Goal: Task Accomplishment & Management: Manage account settings

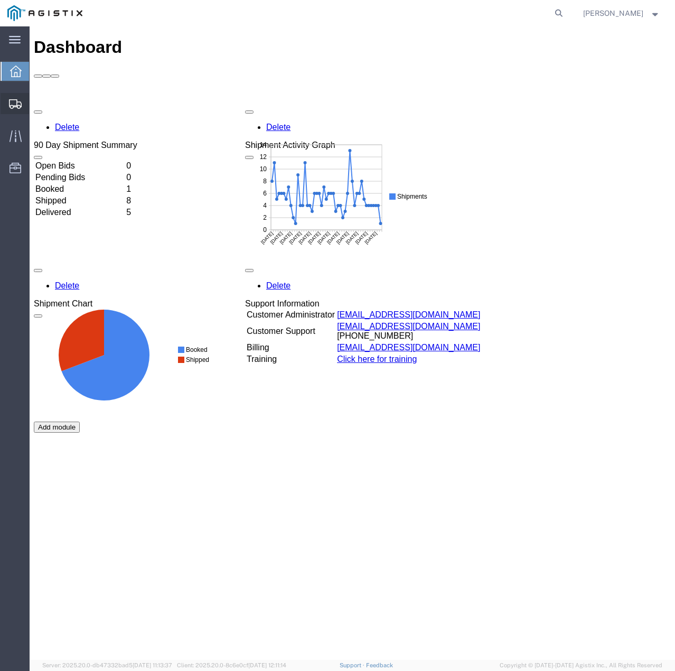
click at [13, 99] on svg-icon at bounding box center [15, 103] width 13 height 11
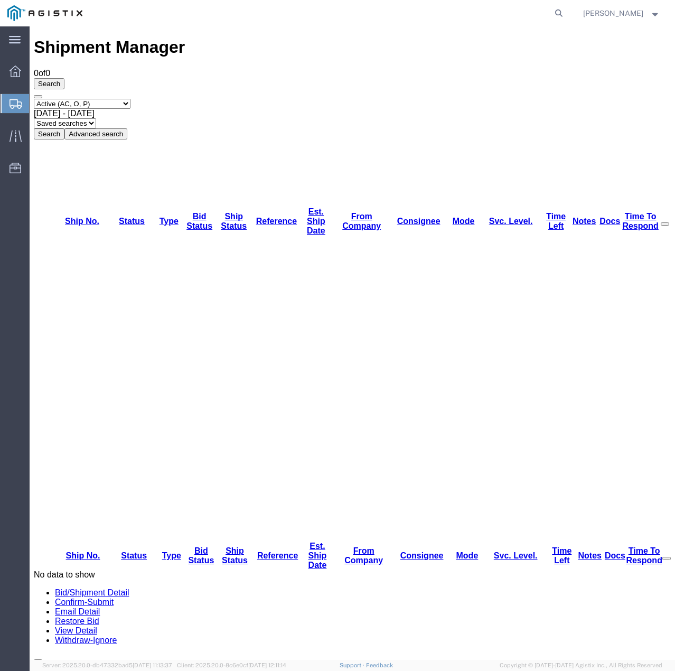
click at [131, 99] on select "Select status Active (AC, O, P) All Approved Awaiting Confirmation (AC) Booked …" at bounding box center [82, 104] width 97 height 10
select select "ALL"
click at [34, 99] on select "Select status Active (AC, O, P) All Approved Awaiting Confirmation (AC) Booked …" at bounding box center [82, 104] width 97 height 10
click at [64, 128] on button "Search" at bounding box center [49, 133] width 31 height 11
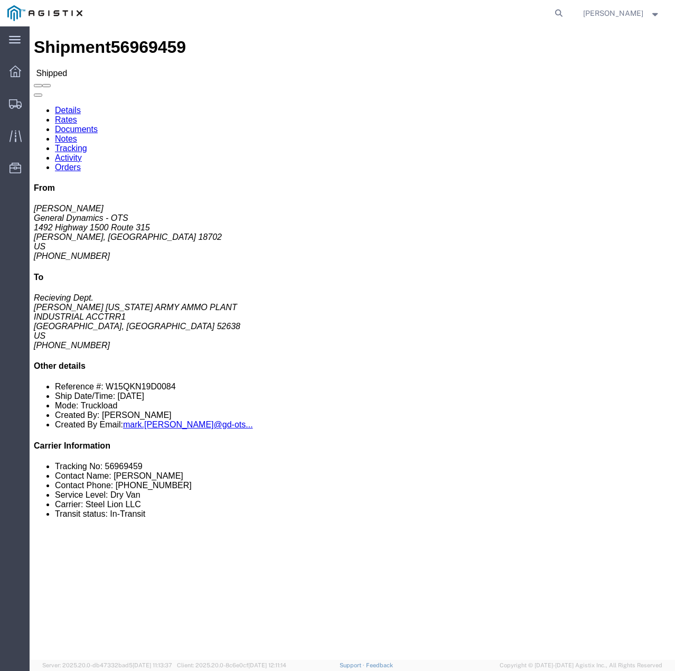
click link "Tracking"
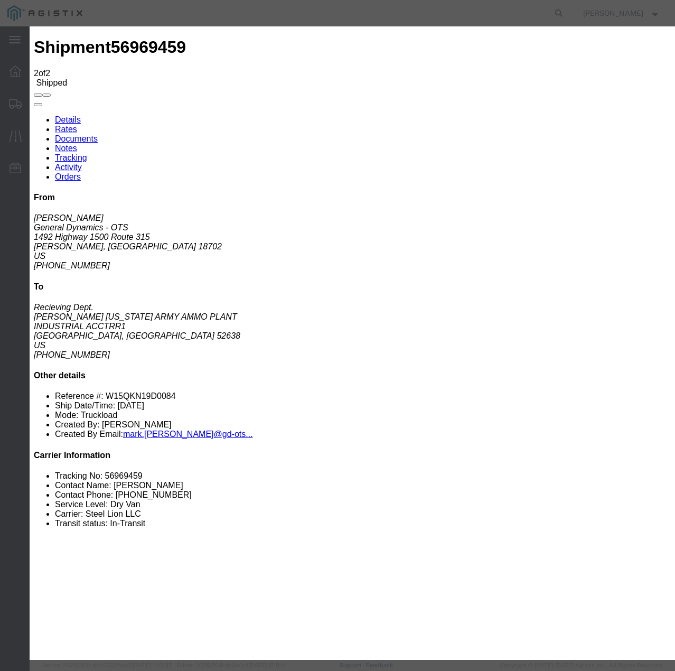
type input "10/06/2025"
type input "8:00 PM"
select select "DELIVRED"
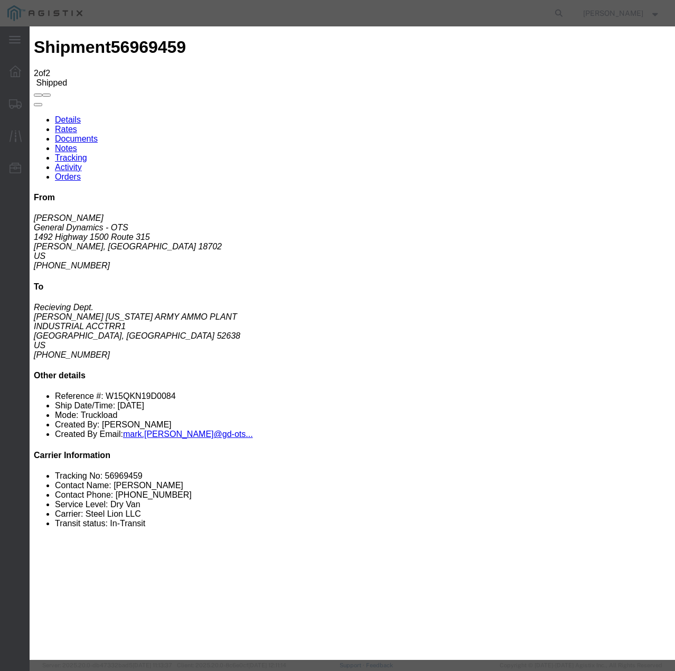
select select "22873"
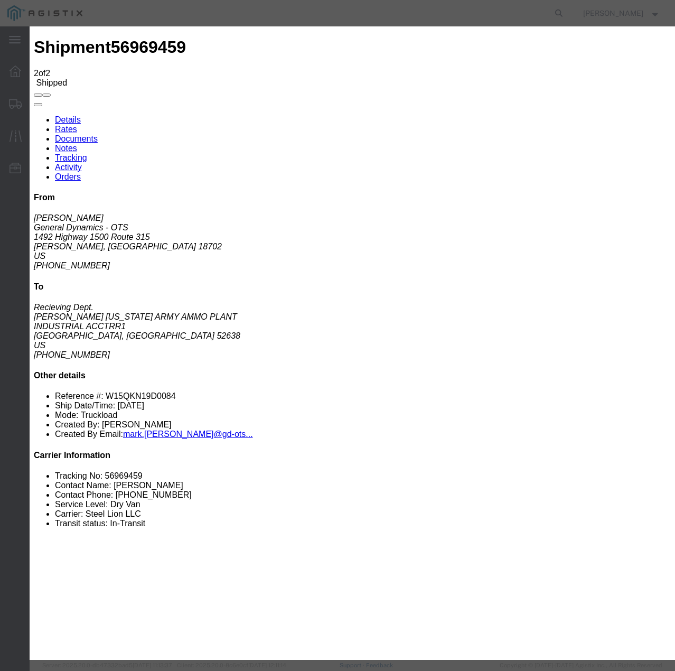
select select "TL"
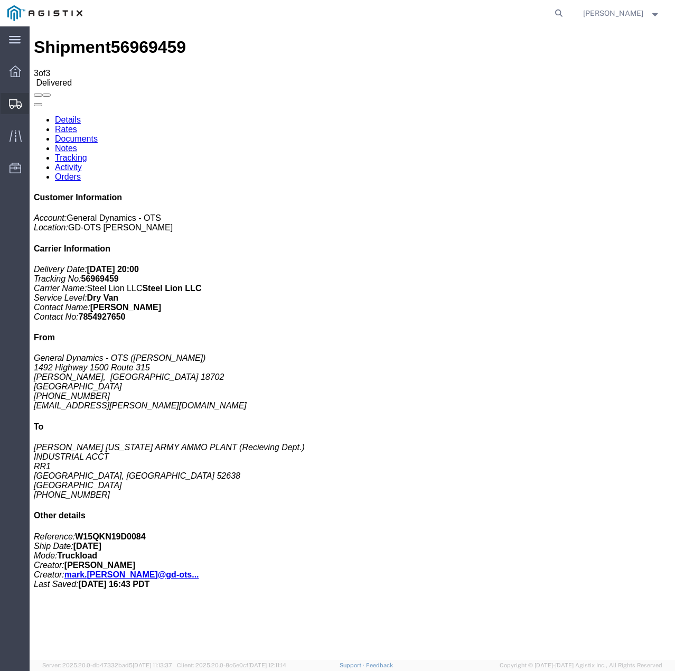
click at [18, 101] on icon at bounding box center [15, 104] width 13 height 10
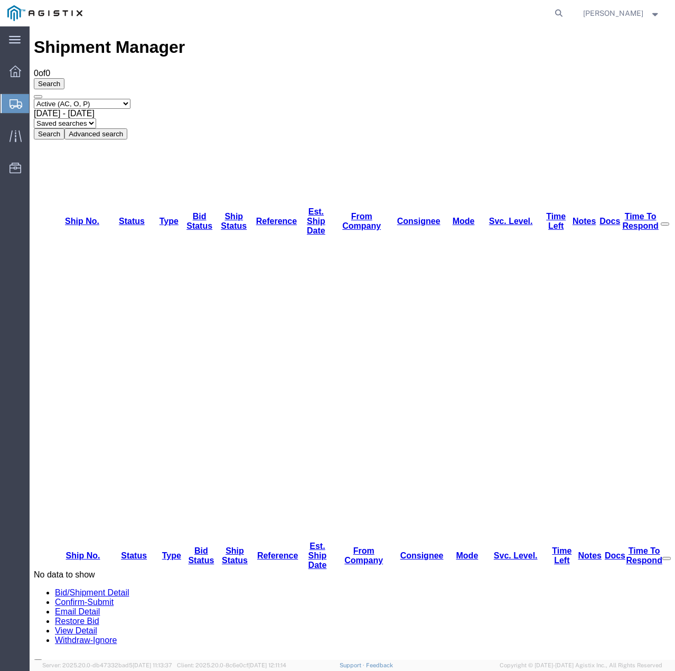
click at [124, 99] on select "Select status Active (AC, O, P) All Approved Awaiting Confirmation (AC) Booked …" at bounding box center [82, 104] width 97 height 10
select select "ALL"
click at [34, 99] on select "Select status Active (AC, O, P) All Approved Awaiting Confirmation (AC) Booked …" at bounding box center [82, 104] width 97 height 10
click at [64, 128] on button "Search" at bounding box center [49, 133] width 31 height 11
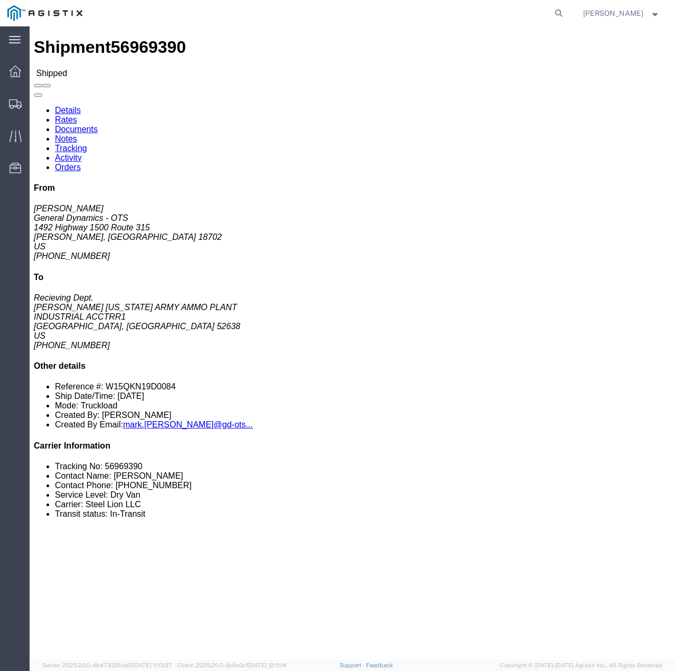
click link "Tracking"
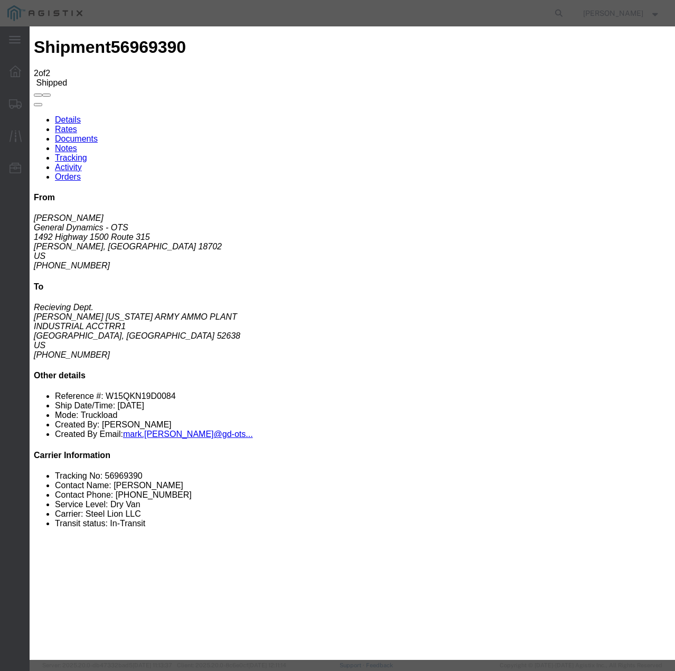
type input "10/06/2025"
type input "8:00 PM"
select select "DELIVRED"
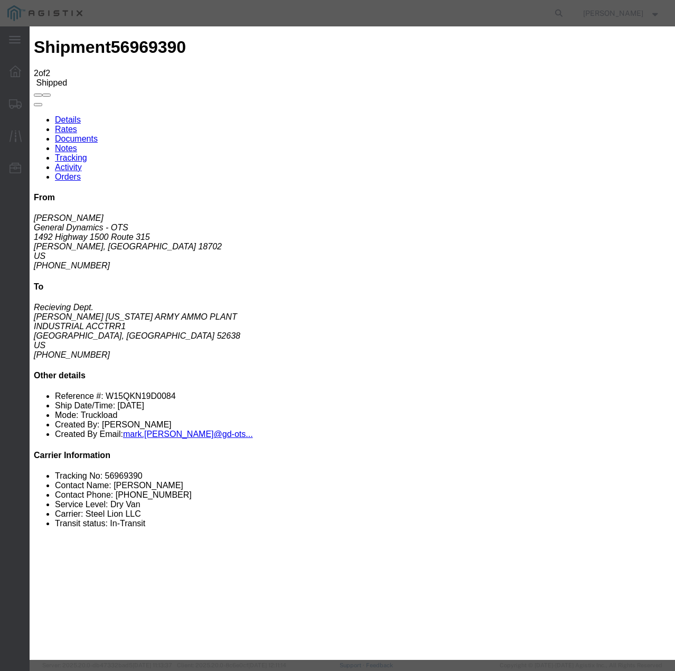
select select "22873"
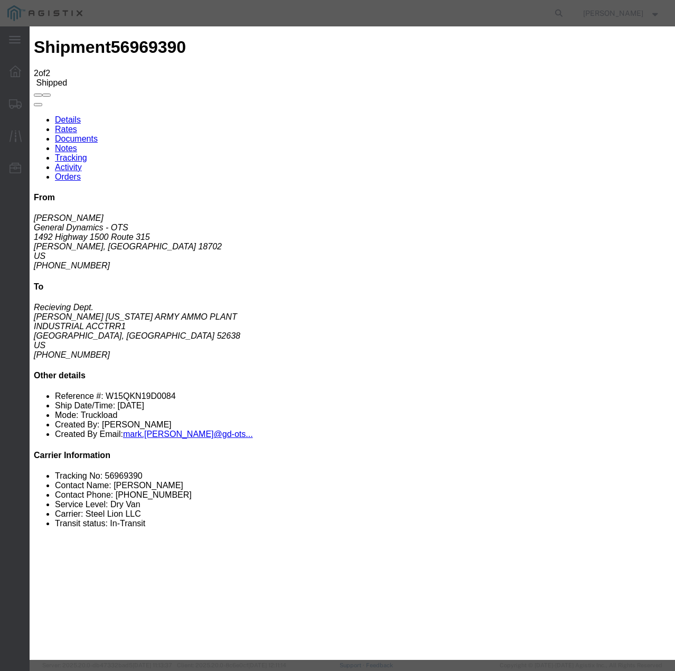
select select "TL"
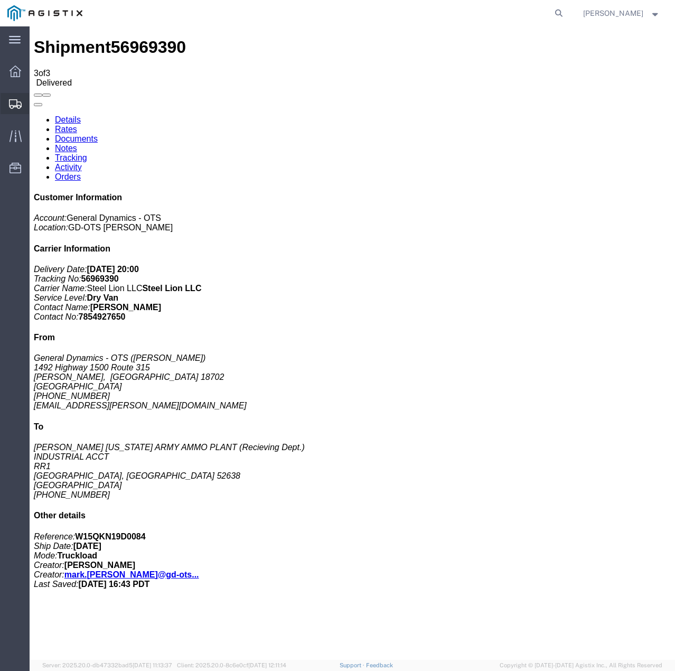
click at [9, 108] on icon at bounding box center [15, 104] width 13 height 10
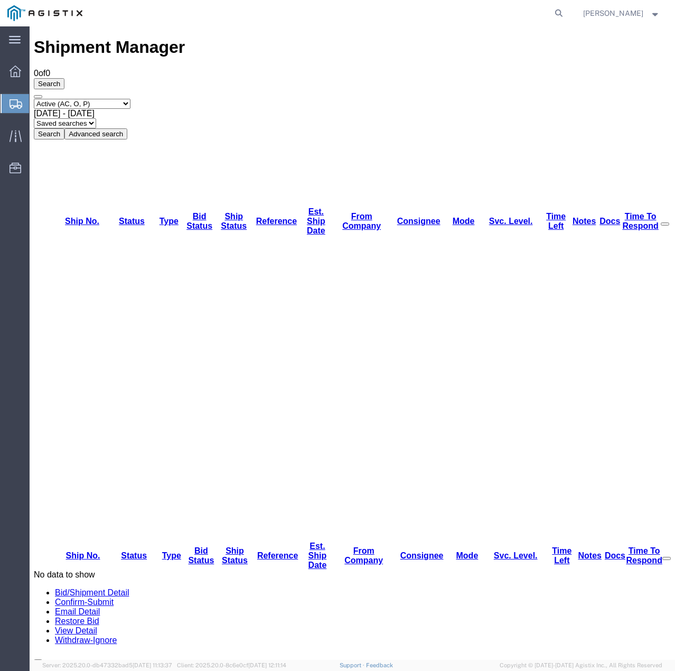
click at [108, 99] on select "Select status Active (AC, O, P) All Approved Awaiting Confirmation (AC) Booked …" at bounding box center [82, 104] width 97 height 10
select select "ALL"
click at [34, 99] on select "Select status Active (AC, O, P) All Approved Awaiting Confirmation (AC) Booked …" at bounding box center [82, 104] width 97 height 10
click at [64, 128] on button "Search" at bounding box center [49, 133] width 31 height 11
